Goal: Task Accomplishment & Management: Manage account settings

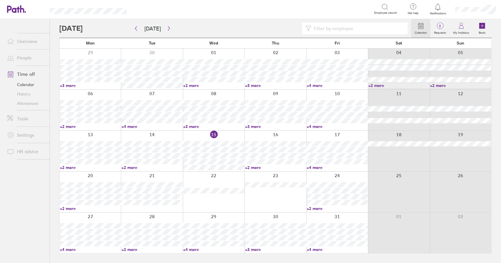
click at [26, 70] on link "Time off" at bounding box center [25, 74] width 47 height 12
click at [168, 29] on icon "button" at bounding box center [169, 28] width 2 height 4
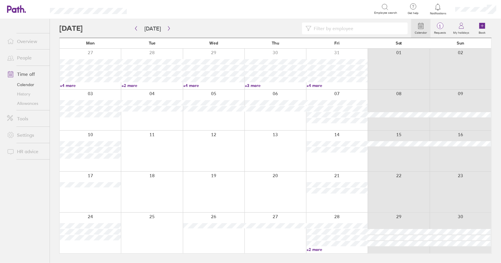
click at [168, 192] on div at bounding box center [152, 192] width 62 height 41
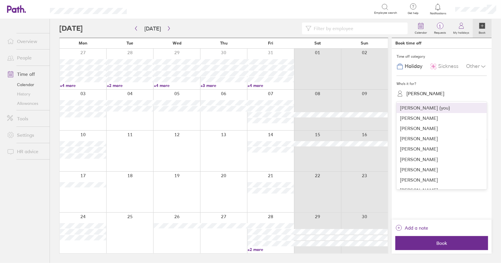
click at [426, 95] on div "[PERSON_NAME]" at bounding box center [425, 94] width 38 height 6
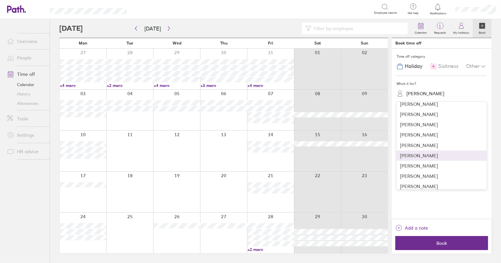
click at [425, 154] on div "[PERSON_NAME]" at bounding box center [441, 156] width 90 height 10
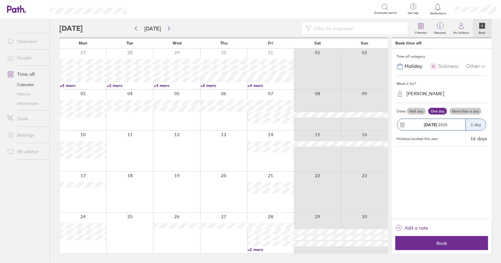
click at [455, 108] on label "More than a day" at bounding box center [465, 111] width 32 height 7
click at [0, 0] on input "More than a day" at bounding box center [0, 0] width 0 height 0
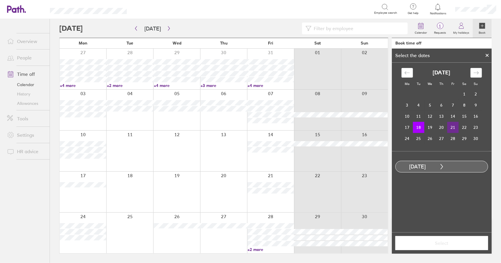
click at [453, 129] on td "21" at bounding box center [452, 127] width 11 height 11
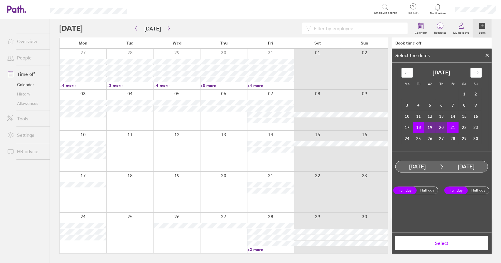
click at [446, 245] on span "Select" at bounding box center [441, 243] width 84 height 5
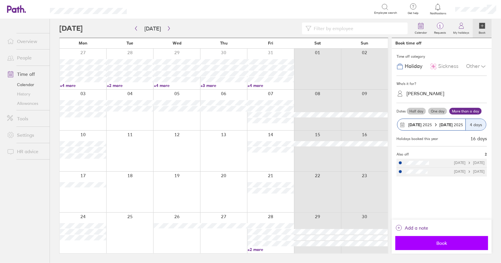
click at [448, 246] on span "Book" at bounding box center [441, 243] width 84 height 5
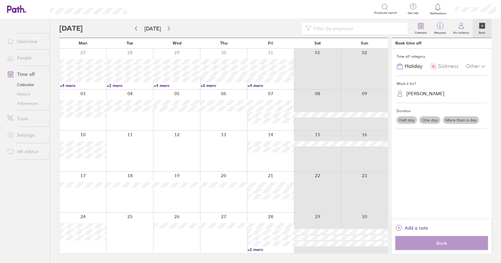
click at [24, 74] on link "Time off" at bounding box center [25, 74] width 47 height 12
